Goal: Task Accomplishment & Management: Manage account settings

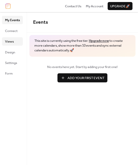
click at [13, 40] on span "Views" at bounding box center [9, 41] width 9 height 5
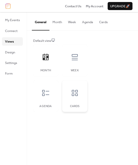
click at [79, 97] on div at bounding box center [74, 92] width 15 height 15
click at [73, 59] on icon at bounding box center [75, 57] width 8 height 8
click at [39, 91] on div at bounding box center [45, 92] width 15 height 15
click at [11, 50] on span "Design" at bounding box center [10, 52] width 10 height 5
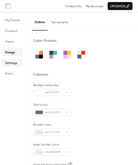
click at [12, 62] on span "Settings" at bounding box center [11, 62] width 12 height 5
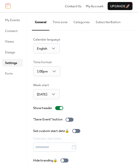
scroll to position [29, 0]
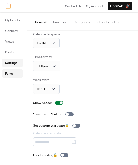
click at [8, 73] on span "Form" at bounding box center [9, 73] width 8 height 5
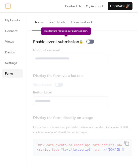
click at [94, 42] on div "Enable event submission 🔒" at bounding box center [64, 41] width 63 height 7
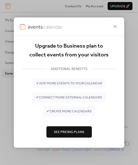
click at [119, 22] on div at bounding box center [69, 26] width 111 height 18
click at [116, 26] on icon at bounding box center [115, 26] width 3 height 3
